Goal: Task Accomplishment & Management: Complete application form

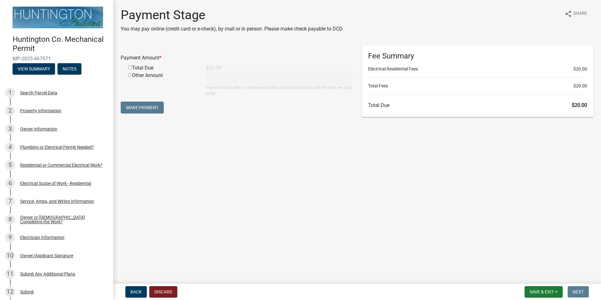
click at [129, 67] on input "radio" at bounding box center [130, 67] width 4 height 4
radio input "true"
type input "20"
click at [149, 107] on button "Make Payment" at bounding box center [142, 107] width 43 height 12
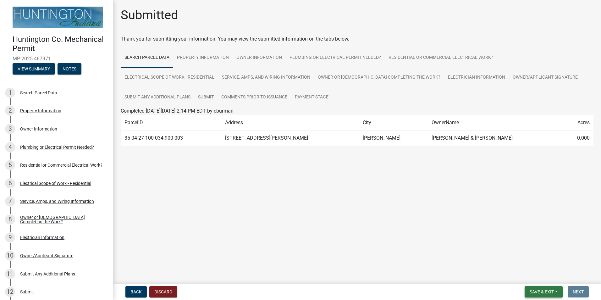
click at [546, 293] on span "Save & Exit" at bounding box center [541, 291] width 24 height 5
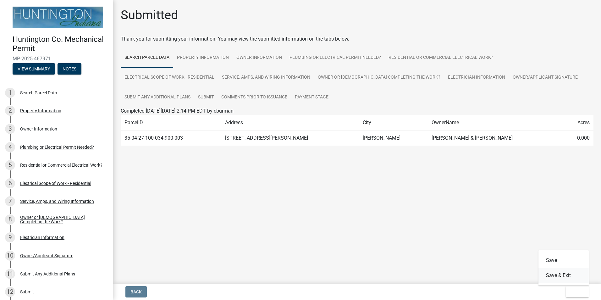
click at [552, 278] on button "Save & Exit" at bounding box center [563, 275] width 50 height 15
